Goal: Task Accomplishment & Management: Use online tool/utility

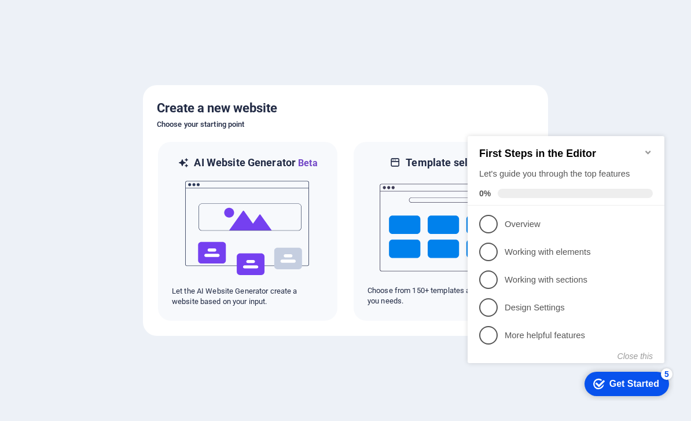
click at [651, 148] on icon "Minimize checklist" at bounding box center [648, 152] width 9 height 9
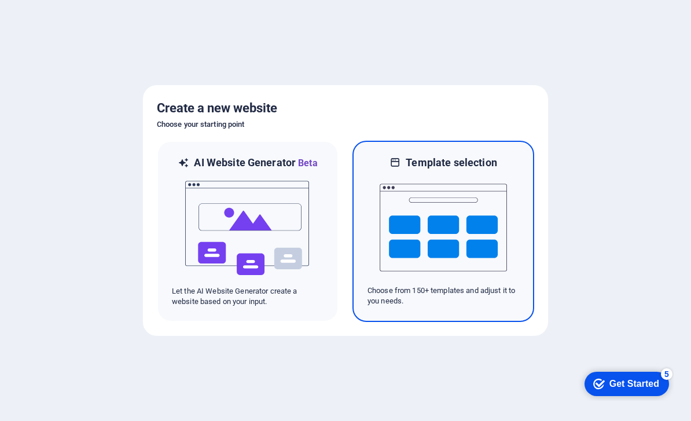
click at [486, 170] on img at bounding box center [443, 228] width 127 height 116
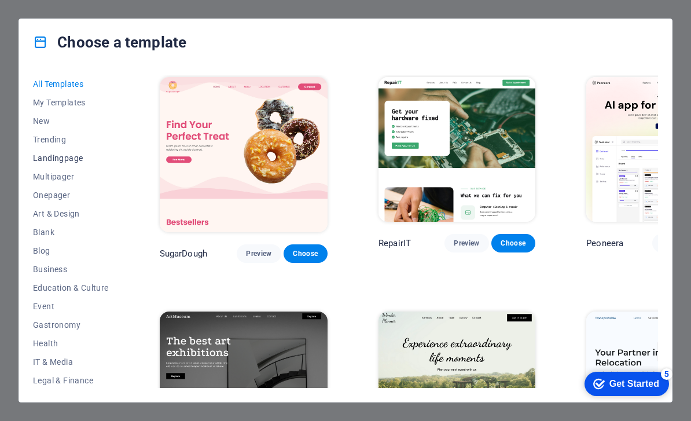
click at [67, 160] on span "Landingpage" at bounding box center [71, 157] width 76 height 9
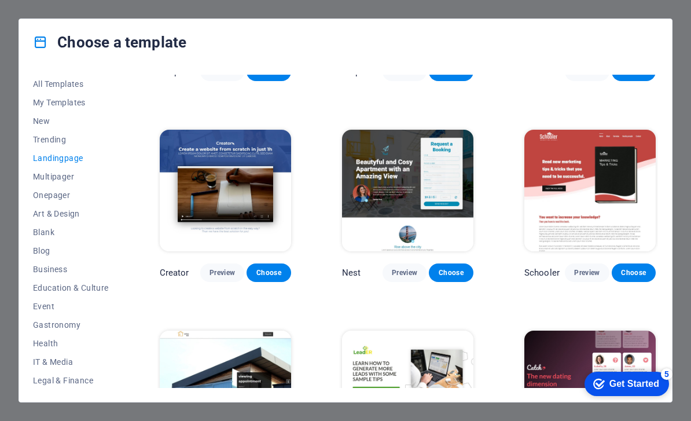
scroll to position [951, 0]
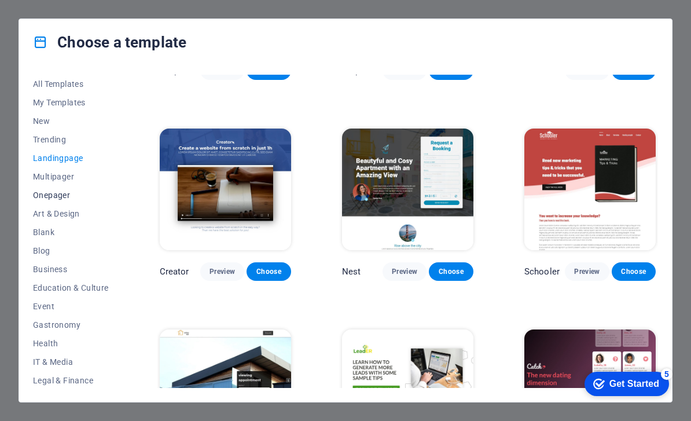
click at [56, 191] on span "Onepager" at bounding box center [71, 195] width 76 height 9
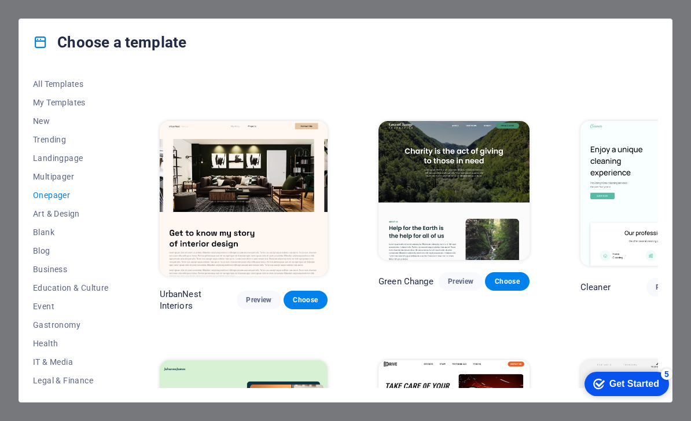
scroll to position [0, 0]
click at [61, 91] on button "All Templates" at bounding box center [71, 84] width 76 height 19
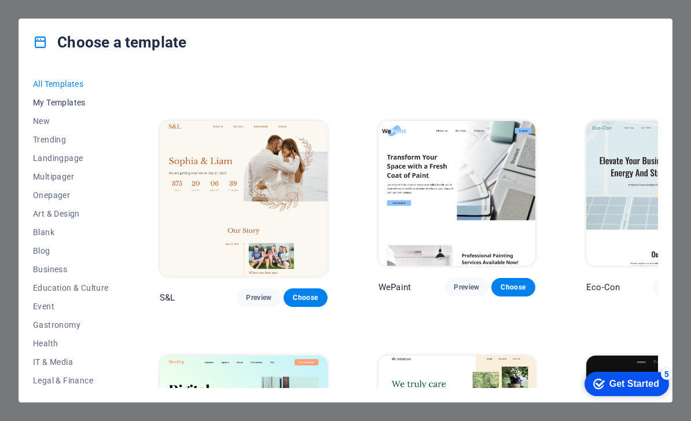
click at [66, 107] on span "My Templates" at bounding box center [71, 102] width 76 height 9
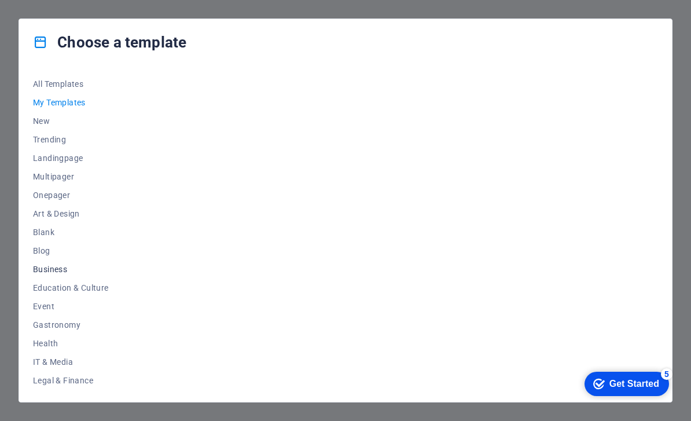
click at [58, 268] on span "Business" at bounding box center [71, 269] width 76 height 9
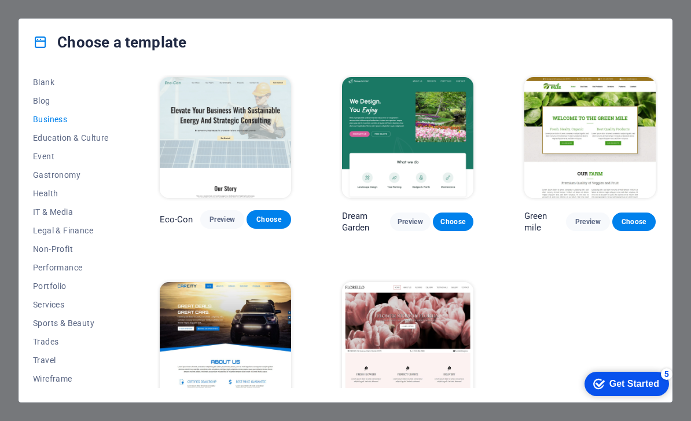
scroll to position [150, 0]
click at [66, 385] on button "Wireframe" at bounding box center [71, 378] width 76 height 19
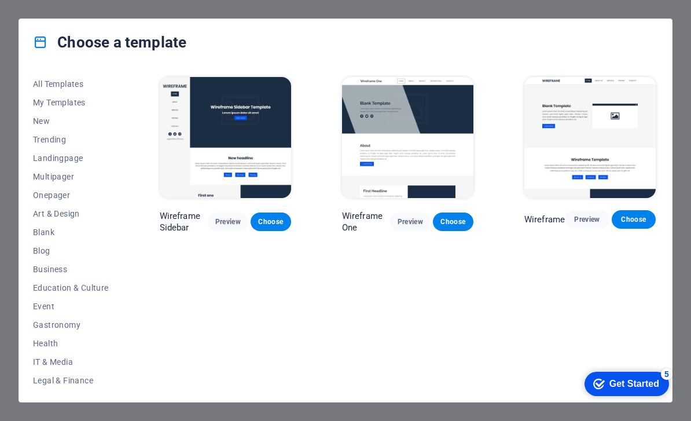
scroll to position [0, 0]
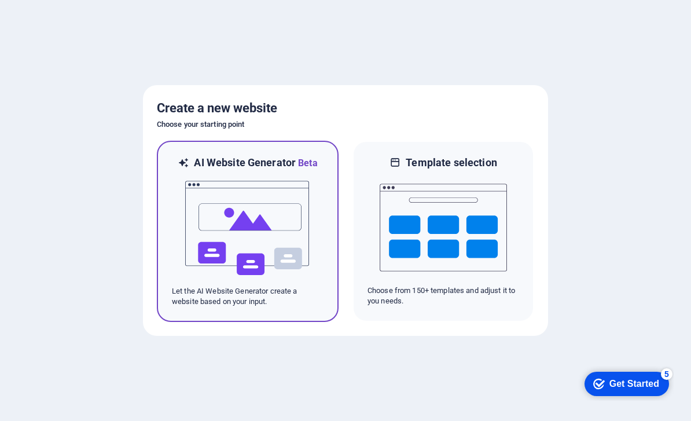
click at [264, 220] on img at bounding box center [247, 228] width 127 height 116
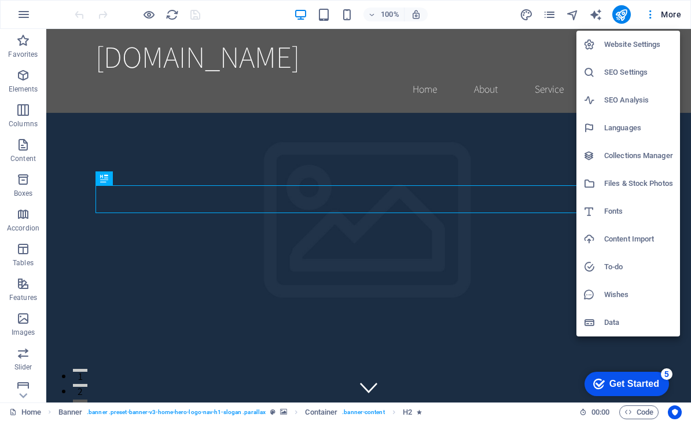
click at [685, 16] on div at bounding box center [345, 210] width 691 height 421
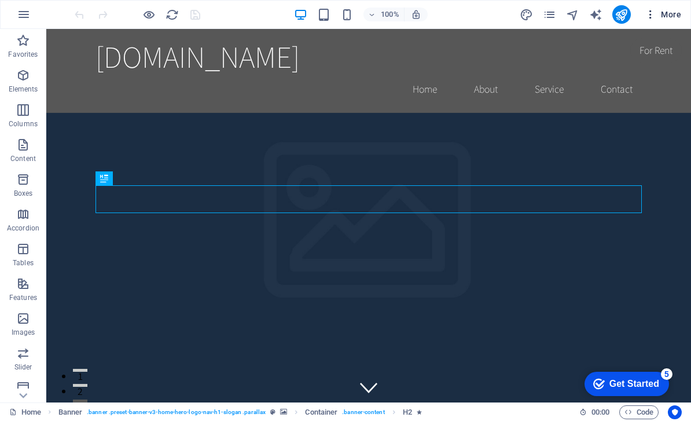
click at [670, 16] on span "More" at bounding box center [663, 15] width 36 height 12
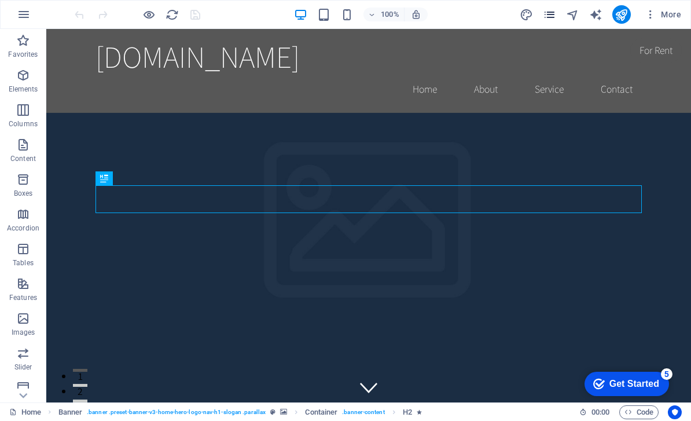
click at [552, 14] on icon "pages" at bounding box center [549, 14] width 13 height 13
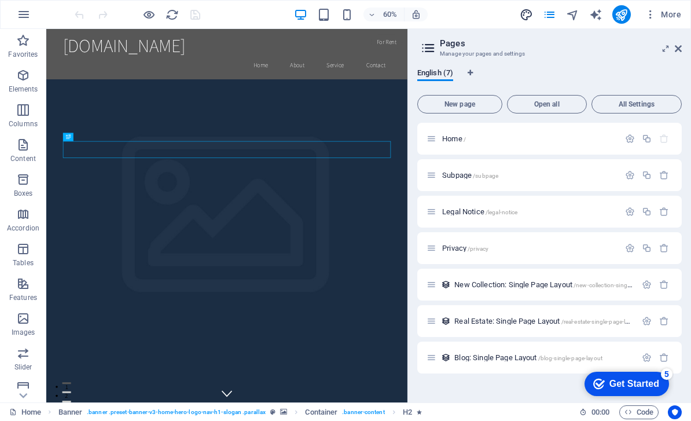
select select "rem"
select select "200"
select select "px"
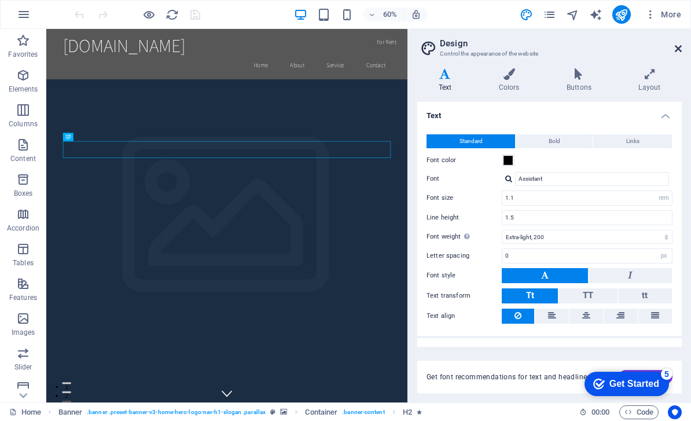
click at [680, 44] on icon at bounding box center [678, 48] width 7 height 9
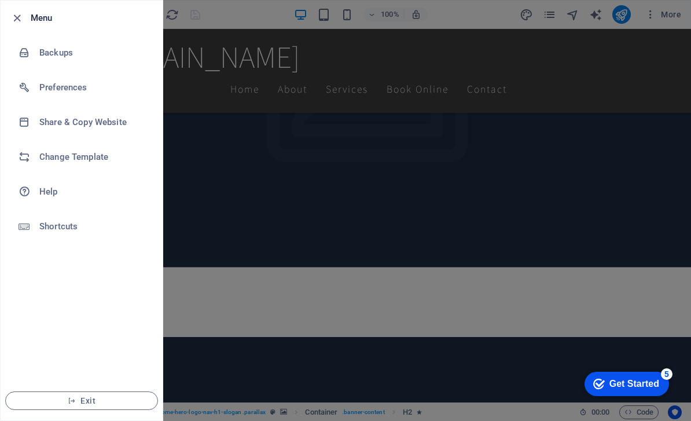
scroll to position [352, 0]
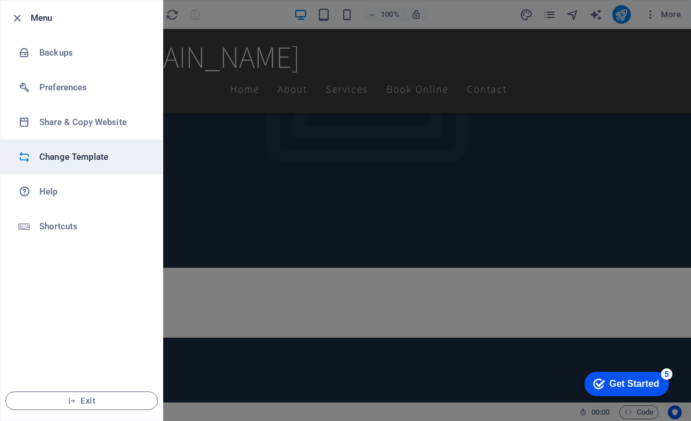
click at [96, 153] on h6 "Change Template" at bounding box center [92, 157] width 107 height 14
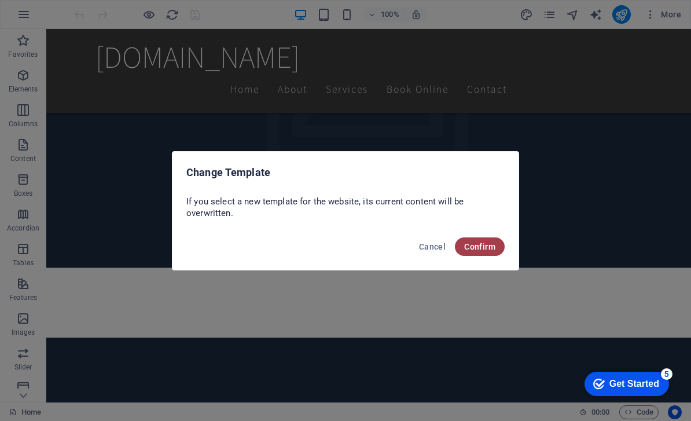
click at [486, 251] on span "Confirm" at bounding box center [479, 246] width 31 height 9
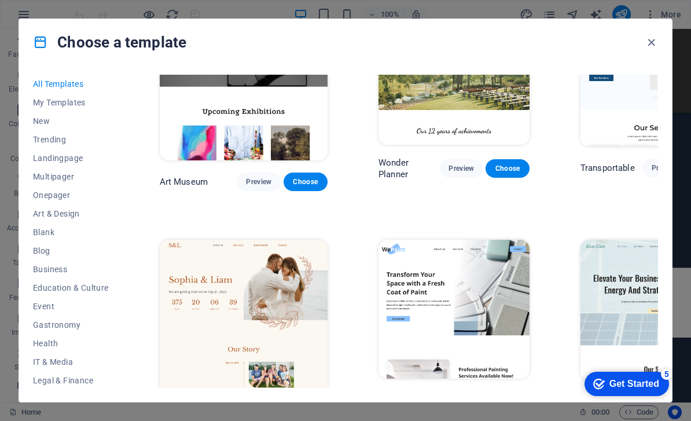
scroll to position [306, 0]
click at [59, 197] on span "Onepager" at bounding box center [71, 195] width 76 height 9
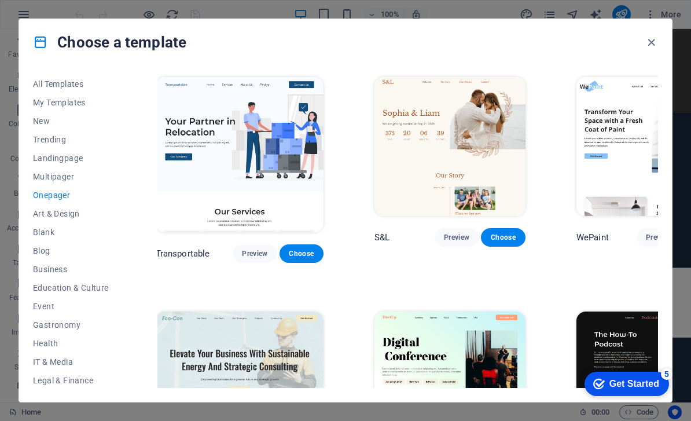
scroll to position [0, 4]
click at [80, 159] on span "Landingpage" at bounding box center [71, 157] width 76 height 9
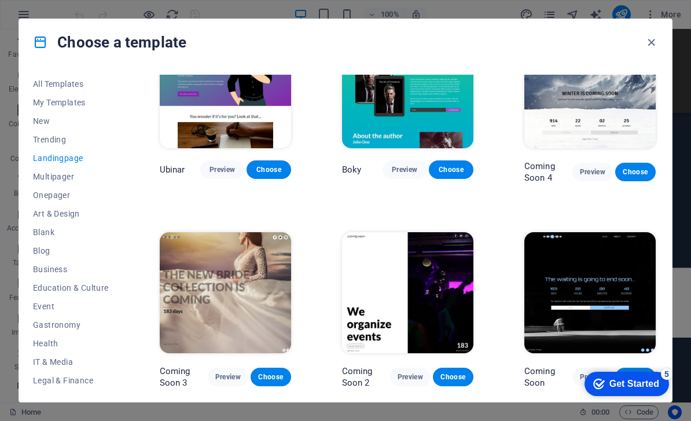
scroll to position [1453, 0]
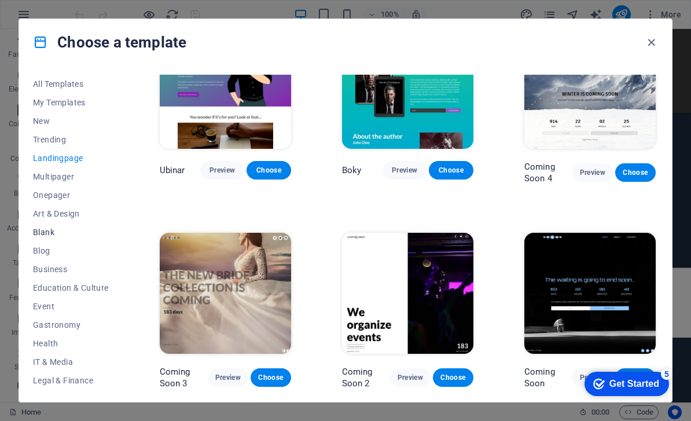
click at [34, 232] on span "Blank" at bounding box center [71, 232] width 76 height 9
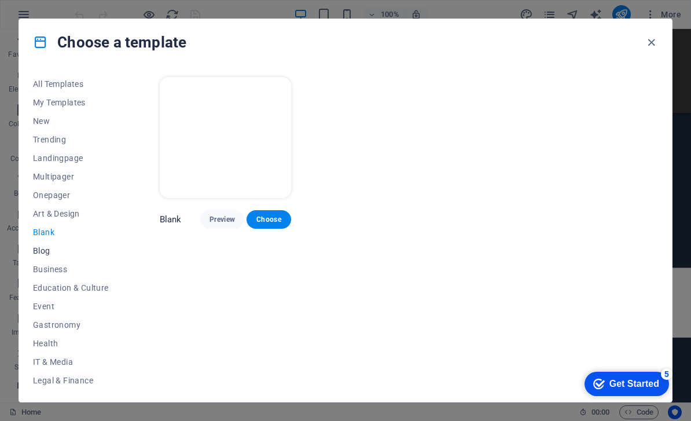
click at [37, 253] on span "Blog" at bounding box center [71, 250] width 76 height 9
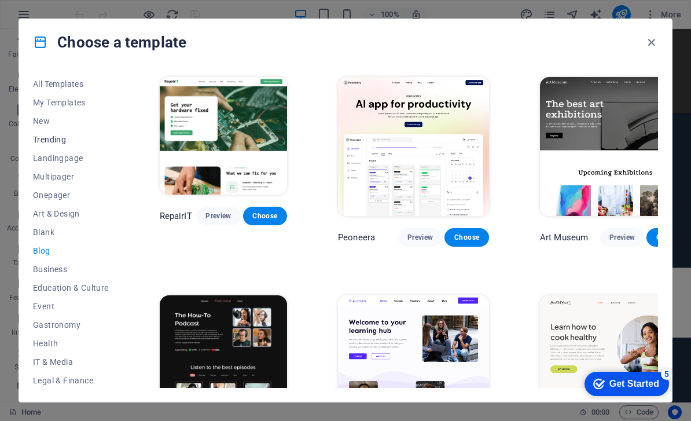
click at [47, 134] on button "Trending" at bounding box center [71, 139] width 76 height 19
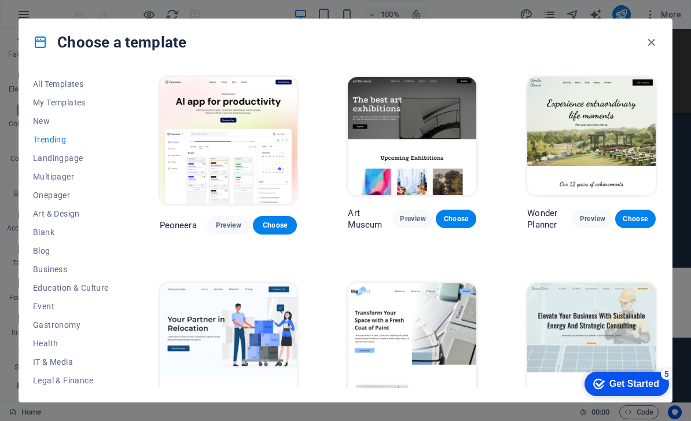
click at [53, 135] on span "Trending" at bounding box center [71, 139] width 76 height 9
click at [40, 118] on span "New" at bounding box center [71, 120] width 76 height 9
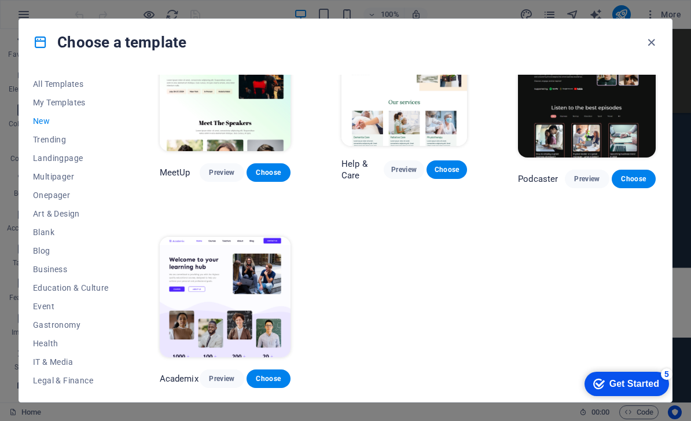
scroll to position [668, 0]
click at [60, 199] on span "Onepager" at bounding box center [71, 195] width 76 height 9
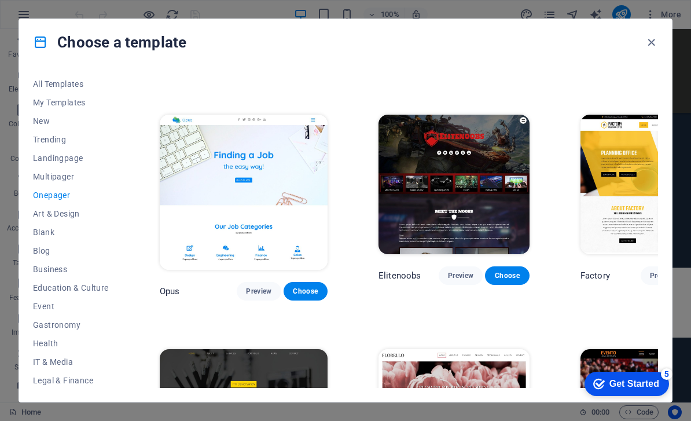
scroll to position [0, 0]
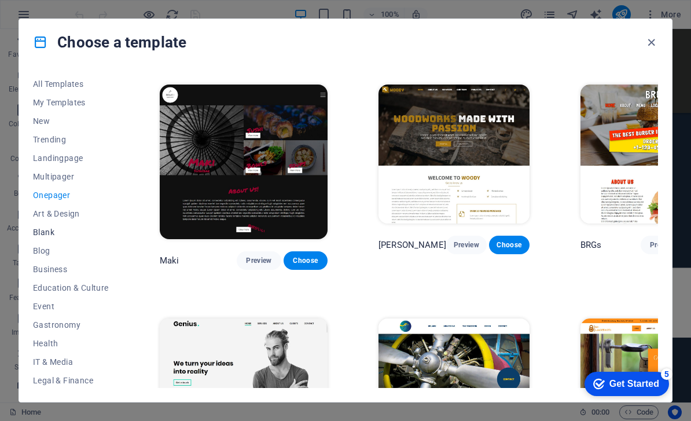
click at [51, 228] on span "Blank" at bounding box center [71, 232] width 76 height 9
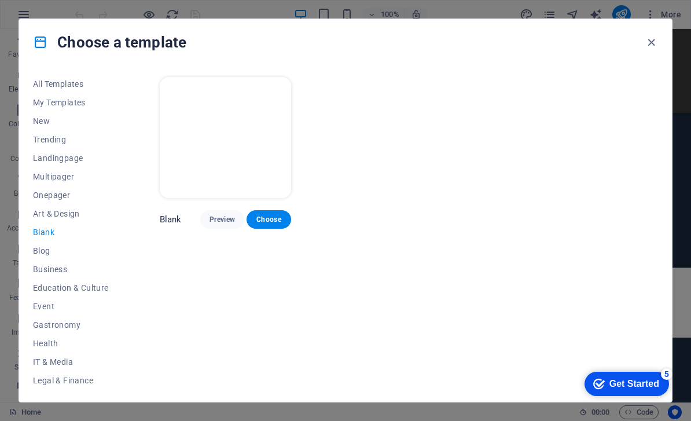
click at [631, 380] on div "Get Started" at bounding box center [635, 384] width 50 height 10
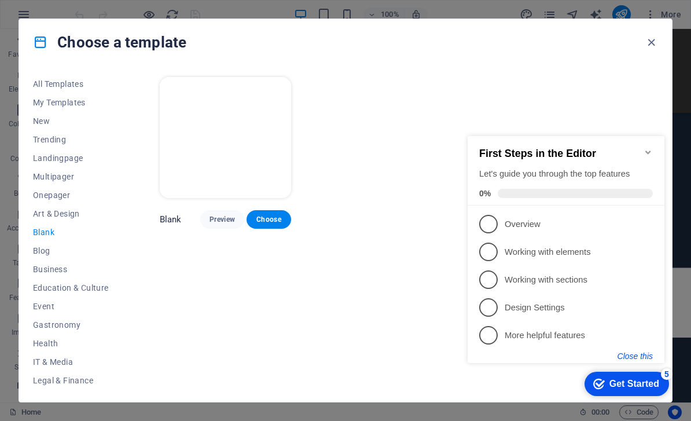
click at [646, 352] on button "Close this" at bounding box center [635, 356] width 35 height 9
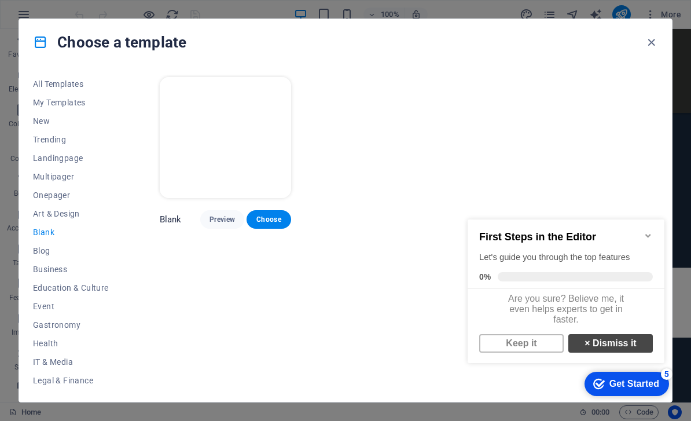
click at [619, 342] on link "× Dismiss it" at bounding box center [611, 343] width 85 height 19
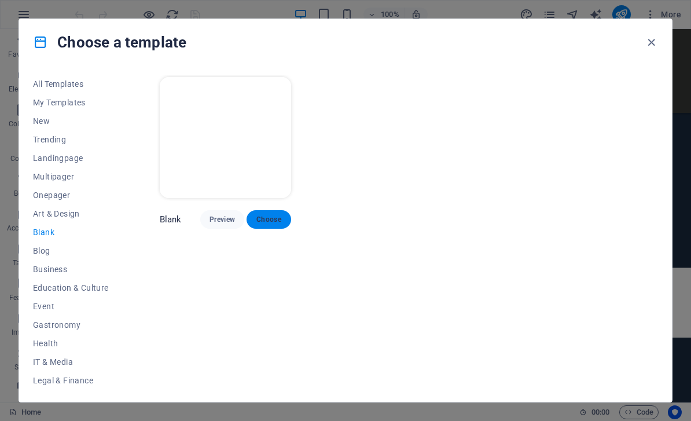
click at [268, 227] on button "Choose" at bounding box center [269, 219] width 44 height 19
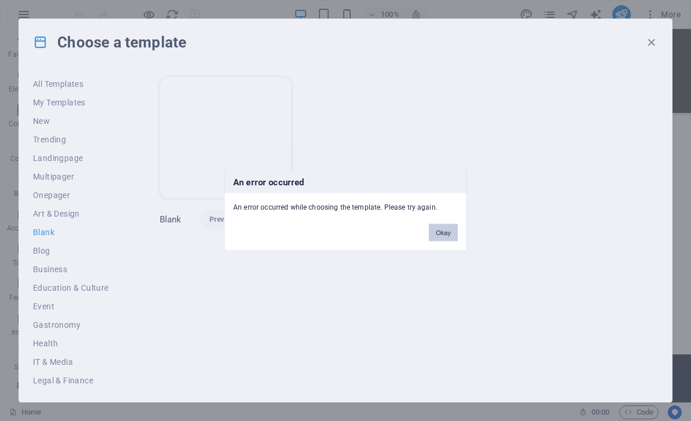
click at [443, 233] on button "Okay" at bounding box center [443, 232] width 29 height 17
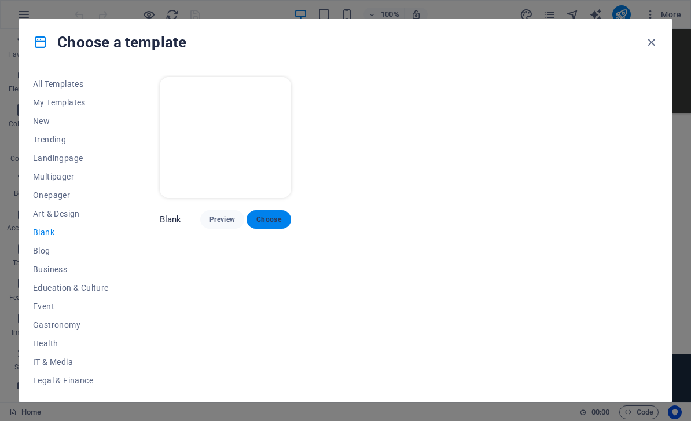
click at [254, 215] on button "Choose" at bounding box center [269, 219] width 44 height 19
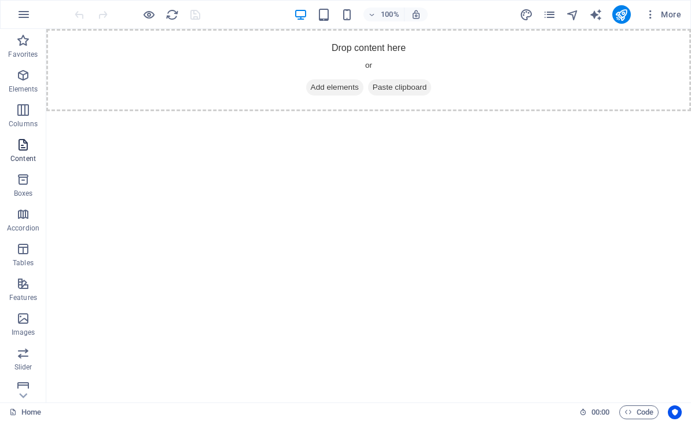
click at [24, 145] on icon "button" at bounding box center [23, 145] width 14 height 14
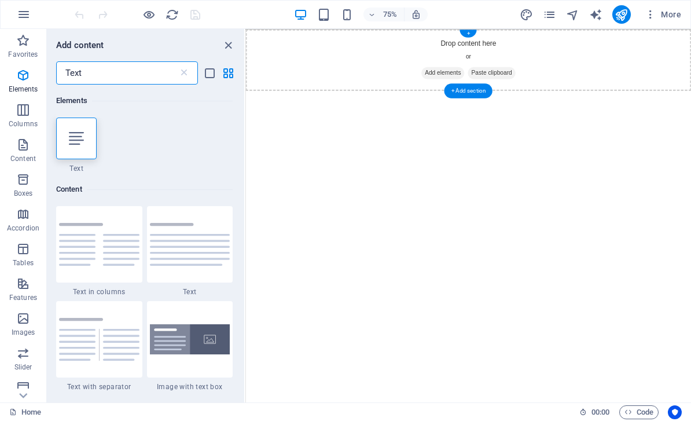
type input "Text"
click at [556, 72] on div "Drop content here or Add elements Paste clipboard" at bounding box center [543, 70] width 595 height 82
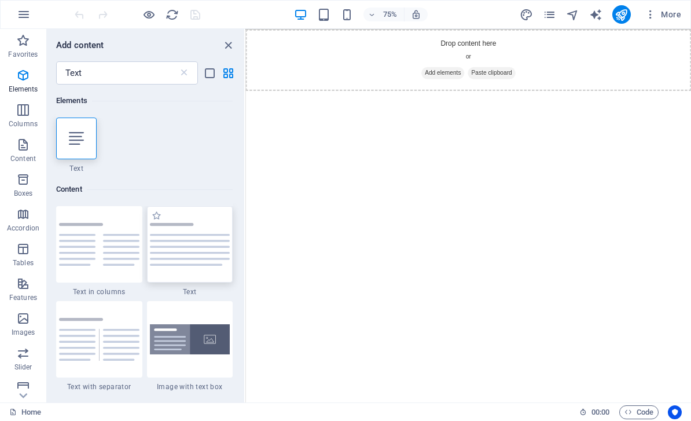
click at [189, 255] on img at bounding box center [190, 244] width 81 height 43
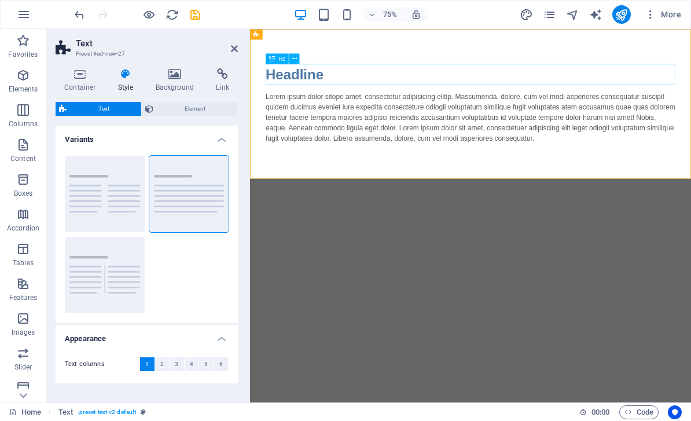
click at [336, 83] on div "Headline" at bounding box center [544, 89] width 547 height 28
click at [333, 92] on div "Headline" at bounding box center [544, 89] width 547 height 28
click at [342, 84] on div "Headline" at bounding box center [544, 89] width 547 height 28
click at [368, 86] on div "Headline" at bounding box center [544, 89] width 547 height 28
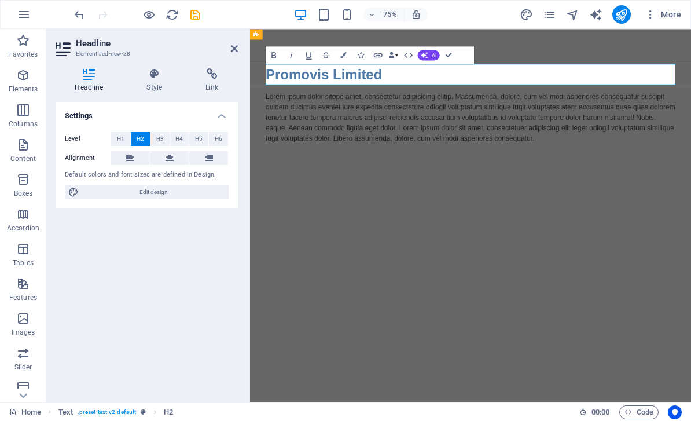
click at [503, 126] on div "Lorem ipsum dolor sitope amet, consectetur adipisicing elitip. Massumenda, dolo…" at bounding box center [544, 146] width 547 height 69
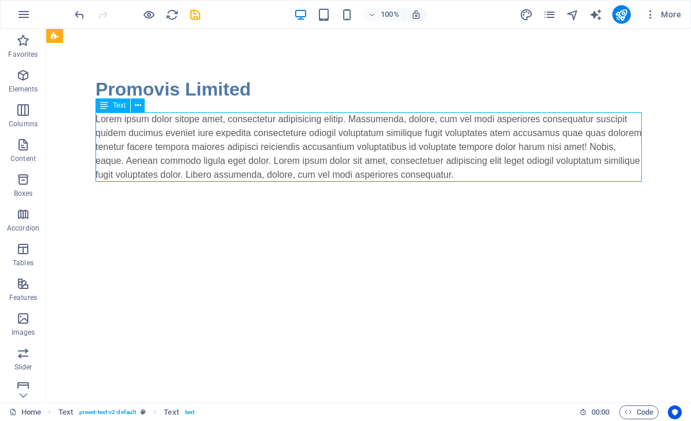
click at [404, 143] on div "Lorem ipsum dolor sitope amet, consectetur adipisicing elitip. Massumenda, dolo…" at bounding box center [369, 146] width 547 height 69
click at [555, 180] on div "Lorem ipsum dolor sitope amet, consectetur adipisicing elitip. Massumenda, dolo…" at bounding box center [369, 146] width 547 height 69
click at [555, 179] on div "Lorem ipsum dolor sitope amet, consectetur adipisicing elitip. Massumenda, dolo…" at bounding box center [369, 146] width 547 height 69
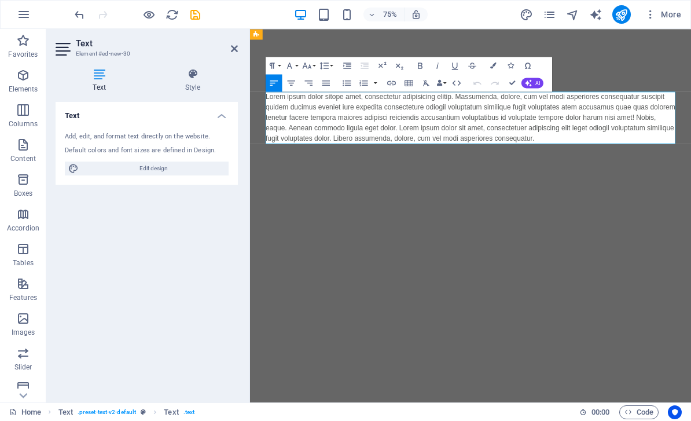
click at [691, 180] on p "Lorem ipsum dolor sitope amet, consectetur adipisicing elitip. Massumenda, dolo…" at bounding box center [544, 146] width 547 height 69
click at [278, 122] on p "Lorem ipsum dolor sitope amet, consectetur adipisicing elitip. Massumenda, dolo…" at bounding box center [544, 146] width 547 height 69
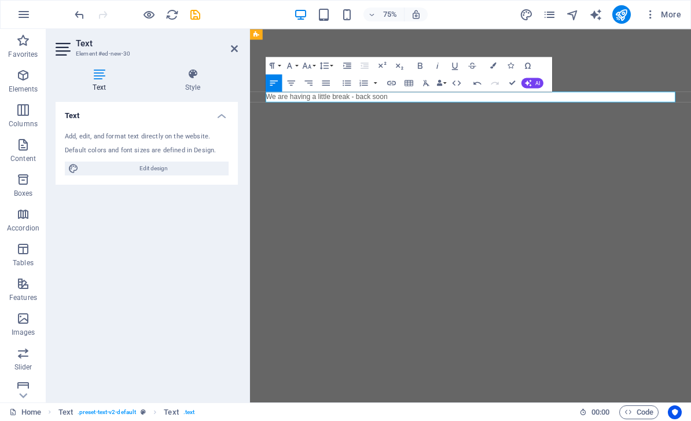
click at [468, 173] on html "Skip to main content Promovis Limited We are having a little break - back soon" at bounding box center [544, 101] width 588 height 144
click at [232, 53] on link at bounding box center [234, 49] width 7 height 10
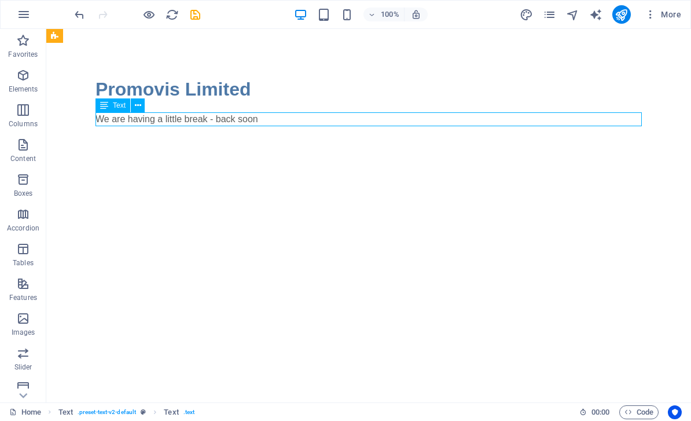
click at [540, 173] on html "Skip to main content Promovis Limited We are having a little break - back soon" at bounding box center [368, 101] width 645 height 144
click at [619, 19] on icon "publish" at bounding box center [621, 14] width 13 height 13
